Goal: Information Seeking & Learning: Check status

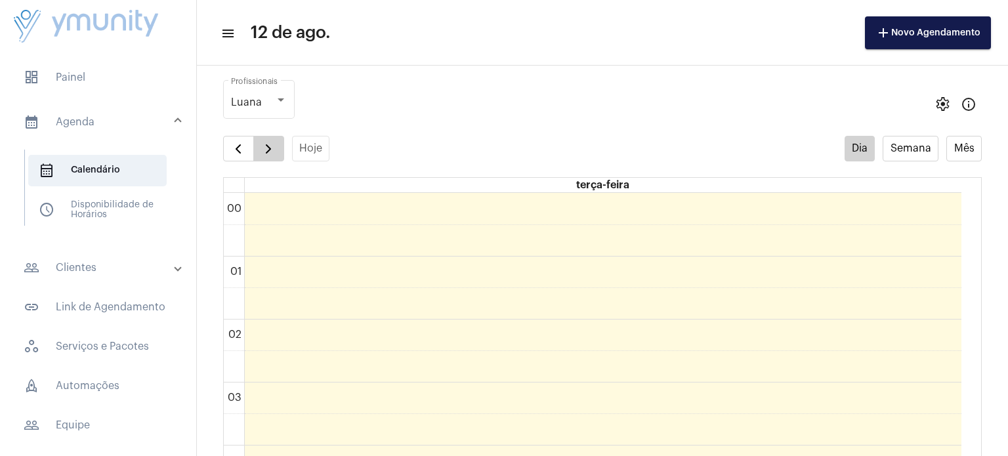
scroll to position [456, 0]
click at [897, 149] on button "Semana" at bounding box center [911, 149] width 56 height 26
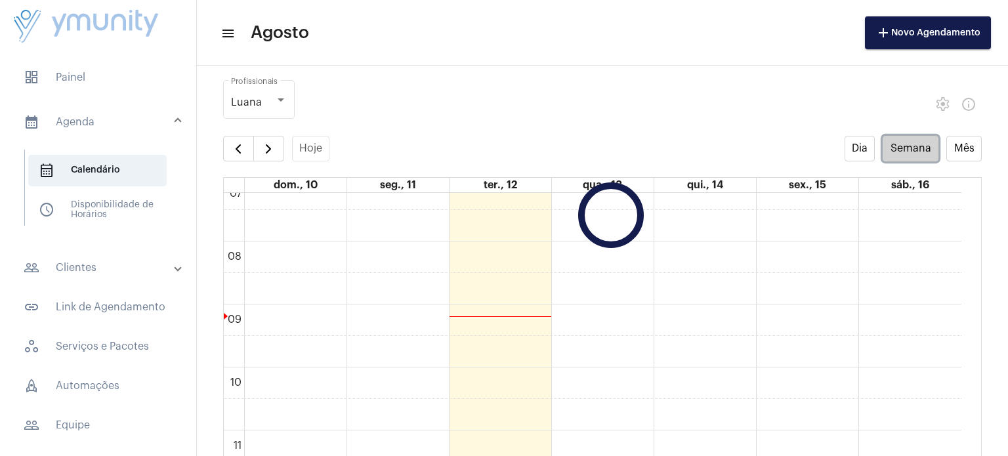
scroll to position [378, 0]
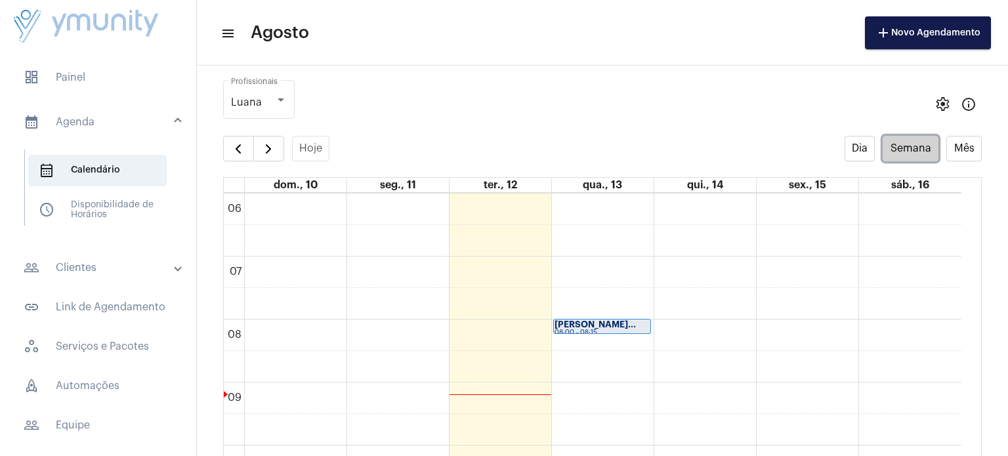
click at [606, 320] on div "[PERSON_NAME]..." at bounding box center [602, 324] width 95 height 9
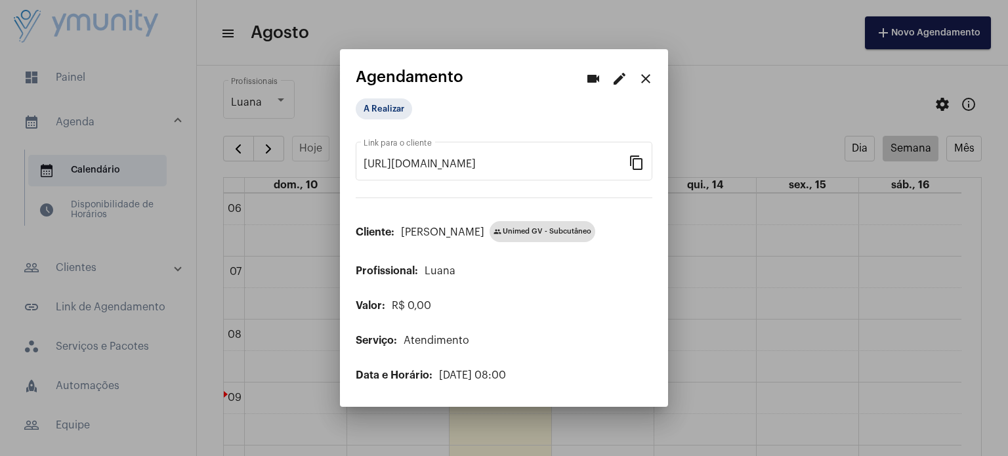
click at [646, 78] on mat-icon "close" at bounding box center [646, 79] width 16 height 16
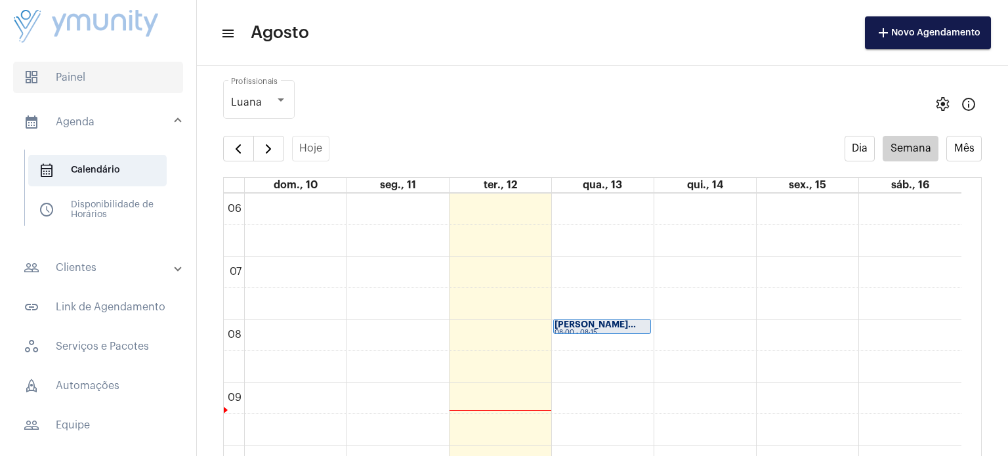
click at [74, 70] on span "dashboard Painel" at bounding box center [98, 78] width 170 height 32
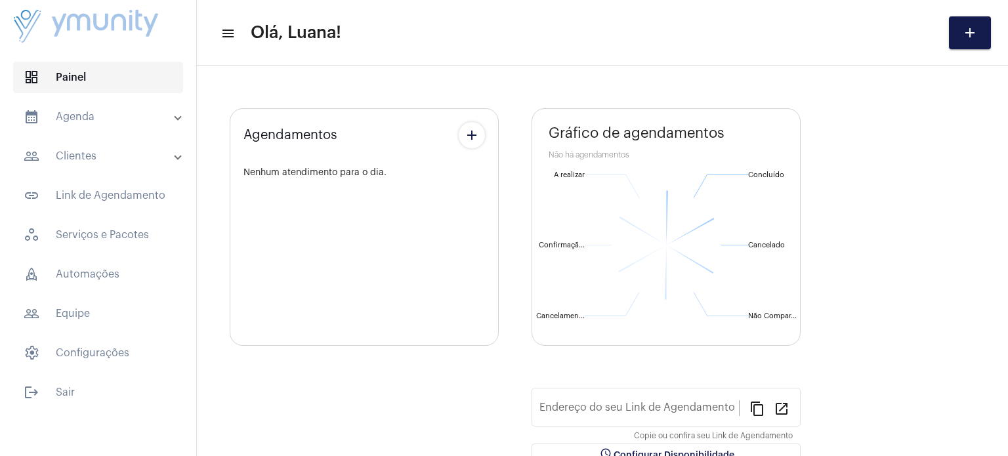
type input "[URL][DOMAIN_NAME]"
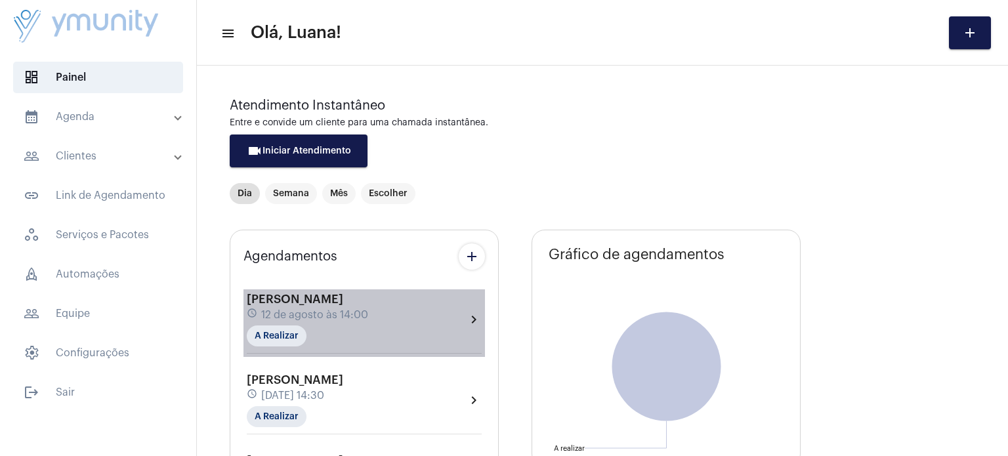
click at [468, 317] on mat-icon "chevron_right" at bounding box center [474, 320] width 16 height 16
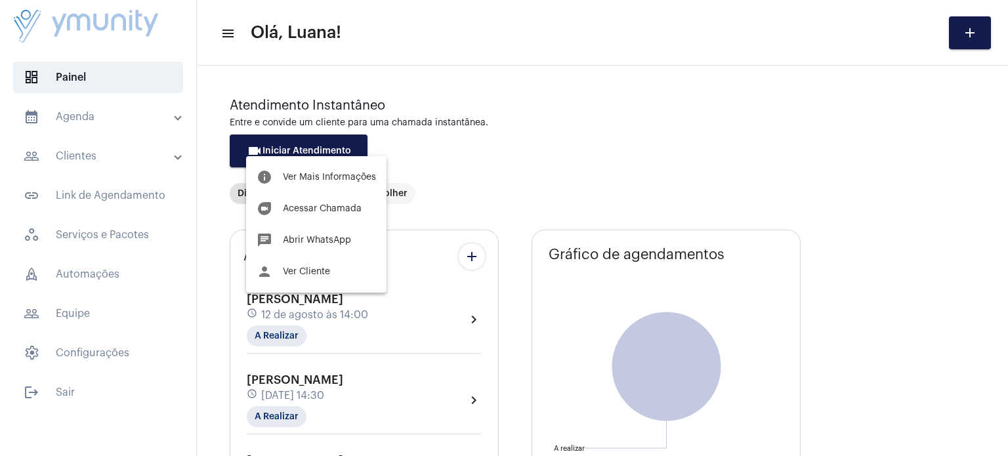
click at [360, 314] on div at bounding box center [504, 228] width 1008 height 456
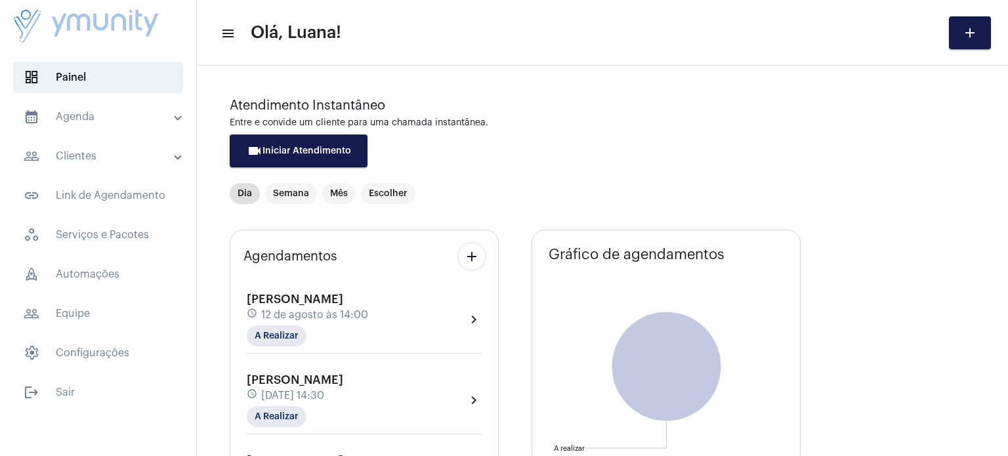
click at [360, 314] on span "12 de agosto às 14:00" at bounding box center [314, 315] width 107 height 12
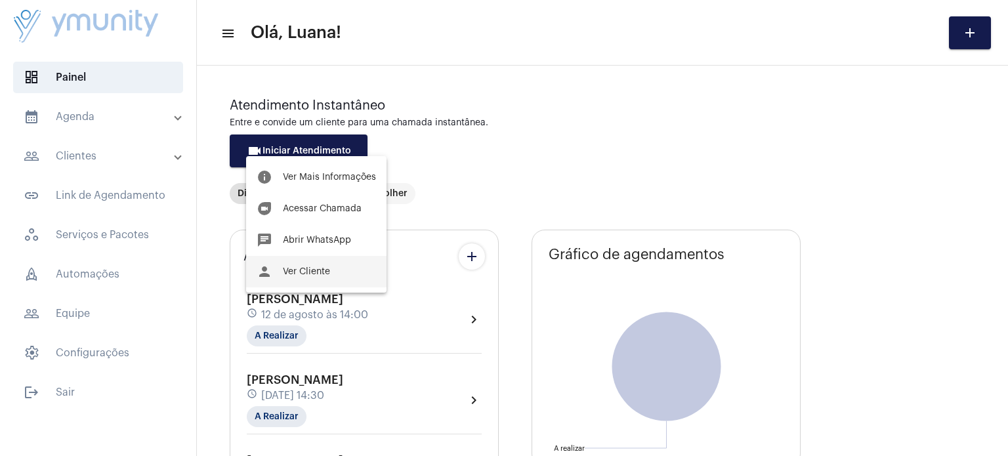
click at [326, 271] on span "Ver Cliente" at bounding box center [306, 271] width 47 height 9
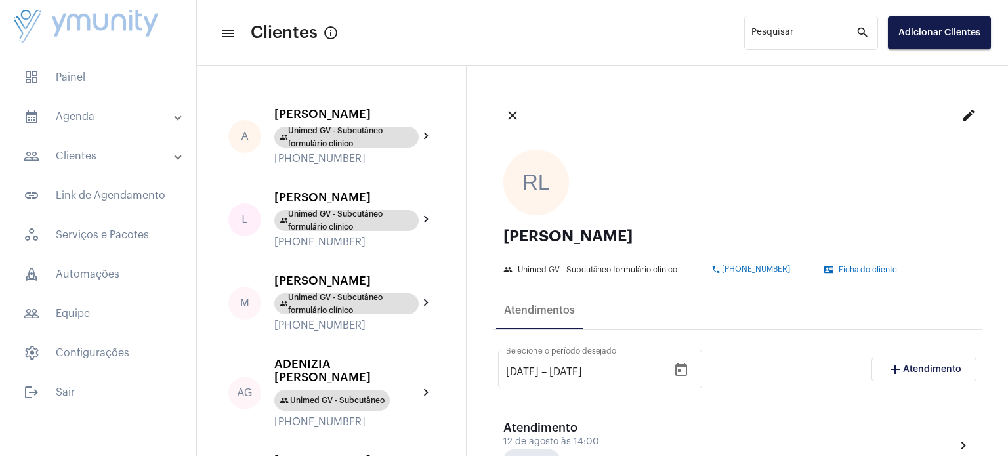
click at [92, 99] on mat-list "dashboard Painel calendar_month_outlined Agenda calendar_month_outlined Calendá…" at bounding box center [98, 232] width 196 height 352
click at [85, 113] on mat-panel-title "calendar_month_outlined Agenda" at bounding box center [100, 117] width 152 height 16
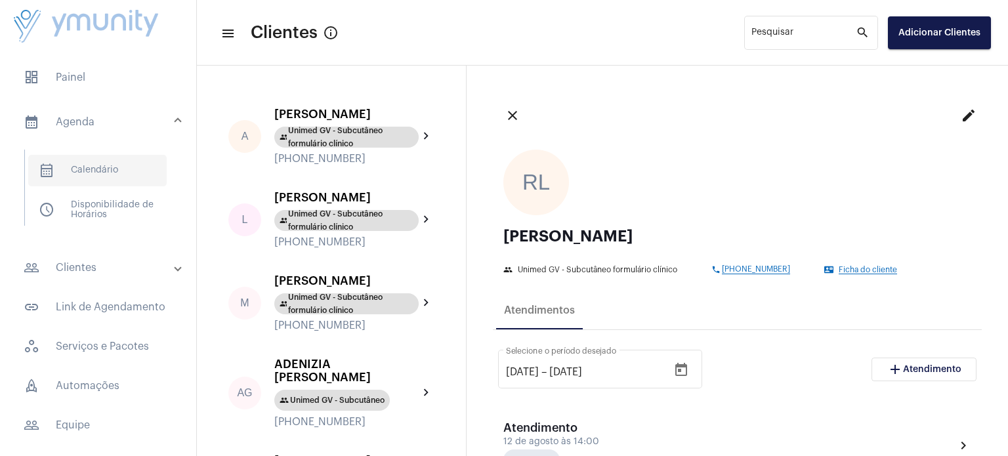
click at [80, 172] on span "calendar_month_outlined Calendário" at bounding box center [97, 171] width 138 height 32
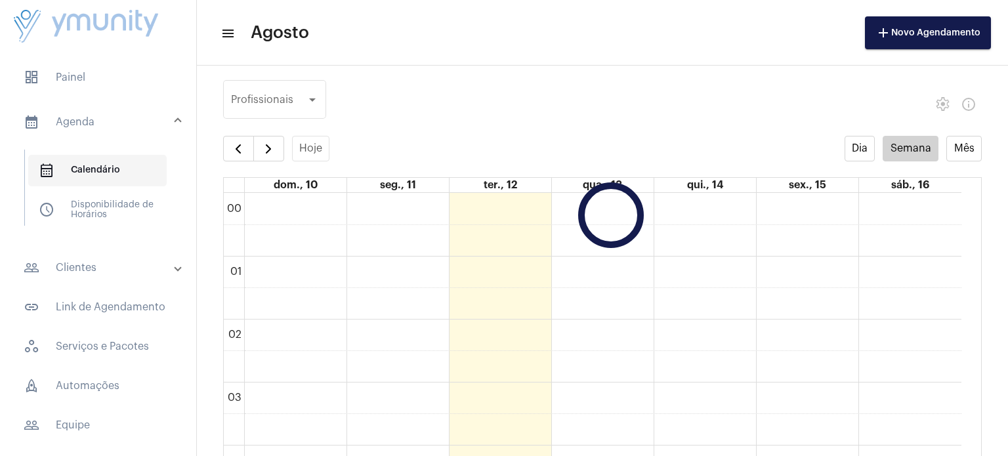
scroll to position [378, 0]
click at [80, 172] on span "calendar_month_outlined Calendário" at bounding box center [97, 171] width 138 height 32
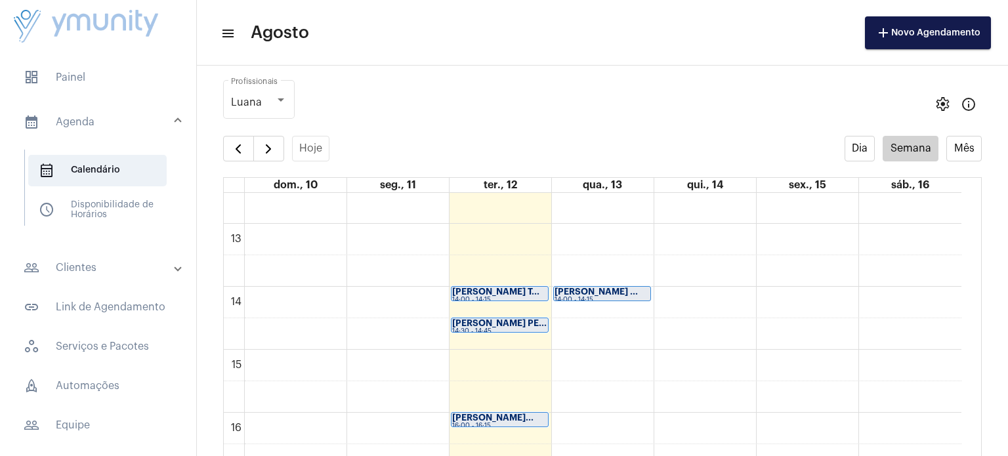
scroll to position [807, 0]
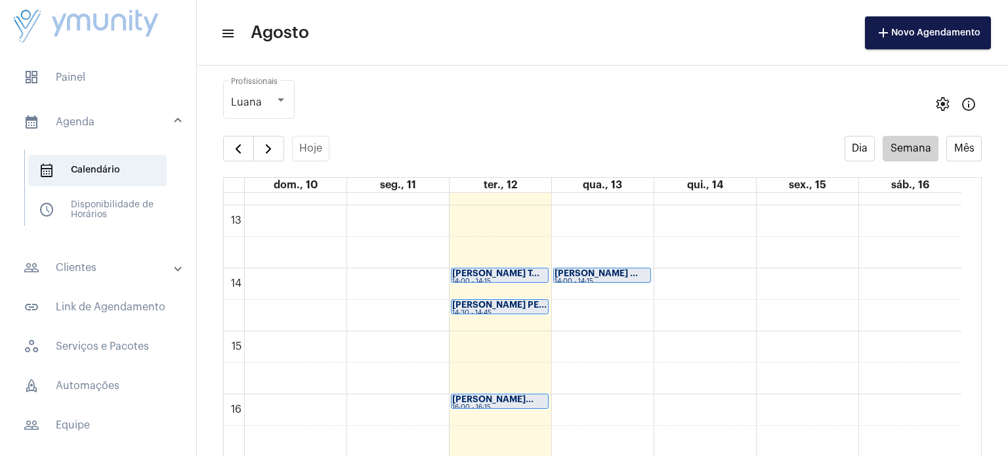
click at [525, 268] on div "[PERSON_NAME] T... 14:00 - 14:15" at bounding box center [500, 275] width 96 height 14
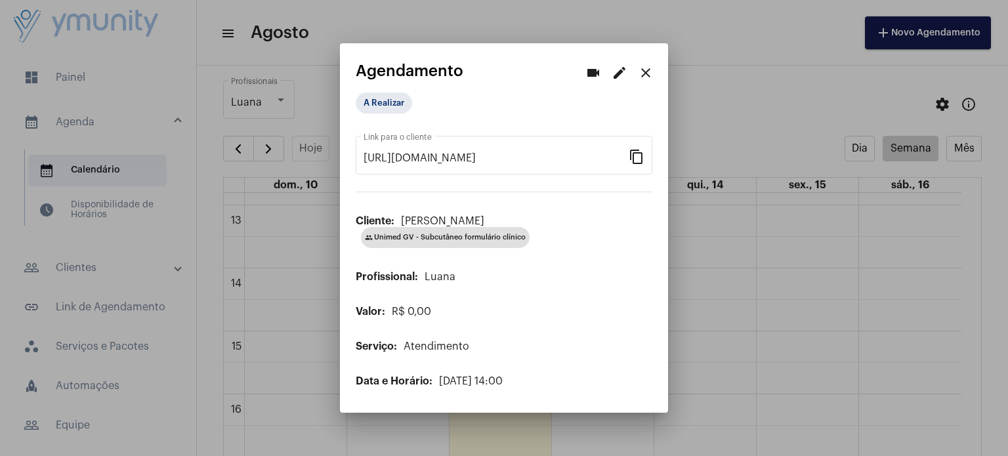
click at [641, 68] on mat-icon "close" at bounding box center [646, 73] width 16 height 16
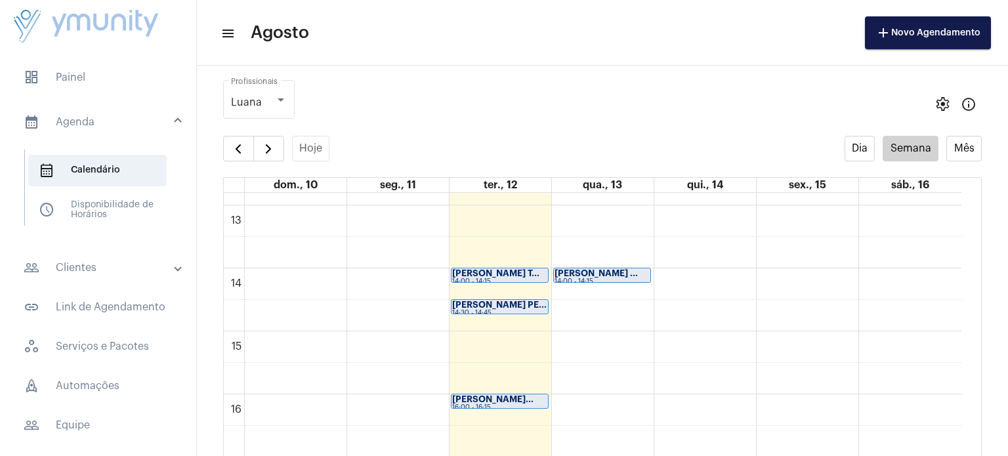
click at [494, 305] on strong "[PERSON_NAME] PE..." at bounding box center [499, 305] width 95 height 9
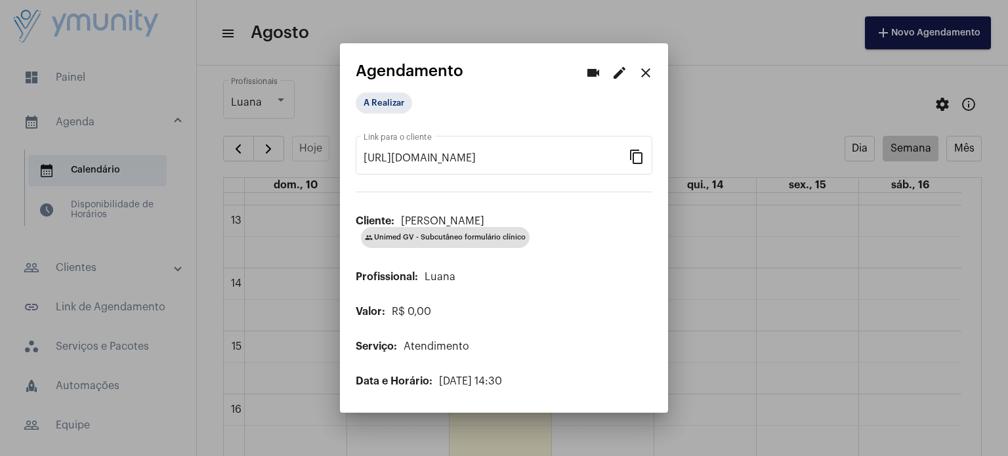
click at [648, 74] on mat-icon "close" at bounding box center [646, 73] width 16 height 16
